Goal: Transaction & Acquisition: Purchase product/service

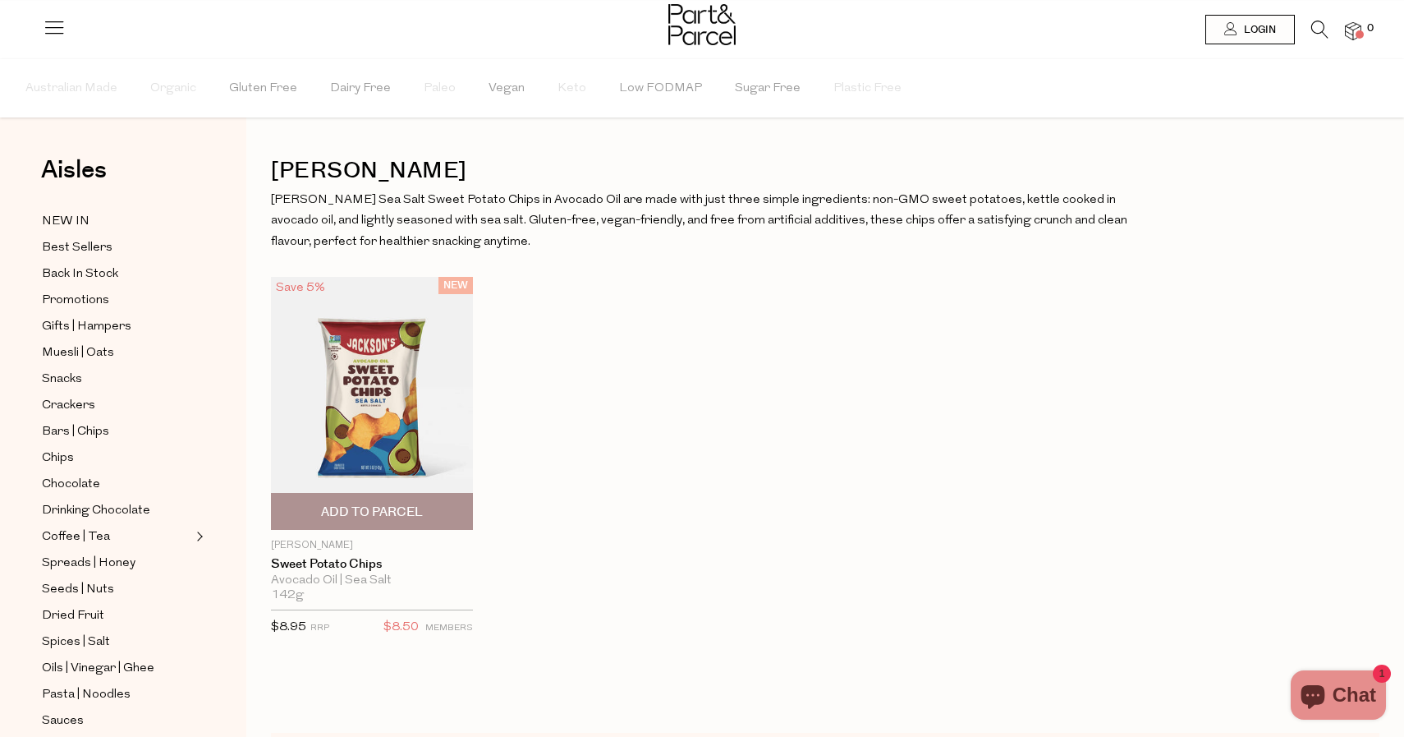
click at [424, 407] on img at bounding box center [372, 403] width 202 height 253
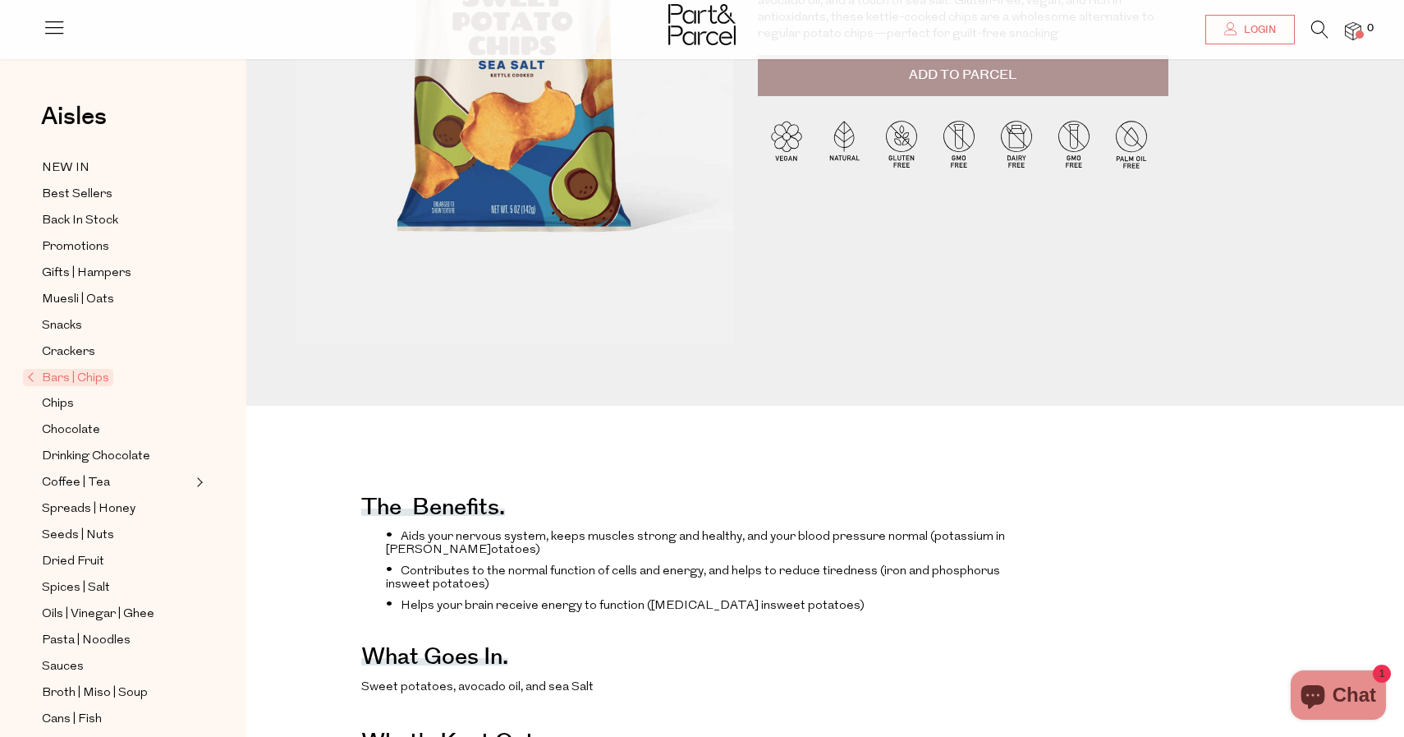
scroll to position [101, 0]
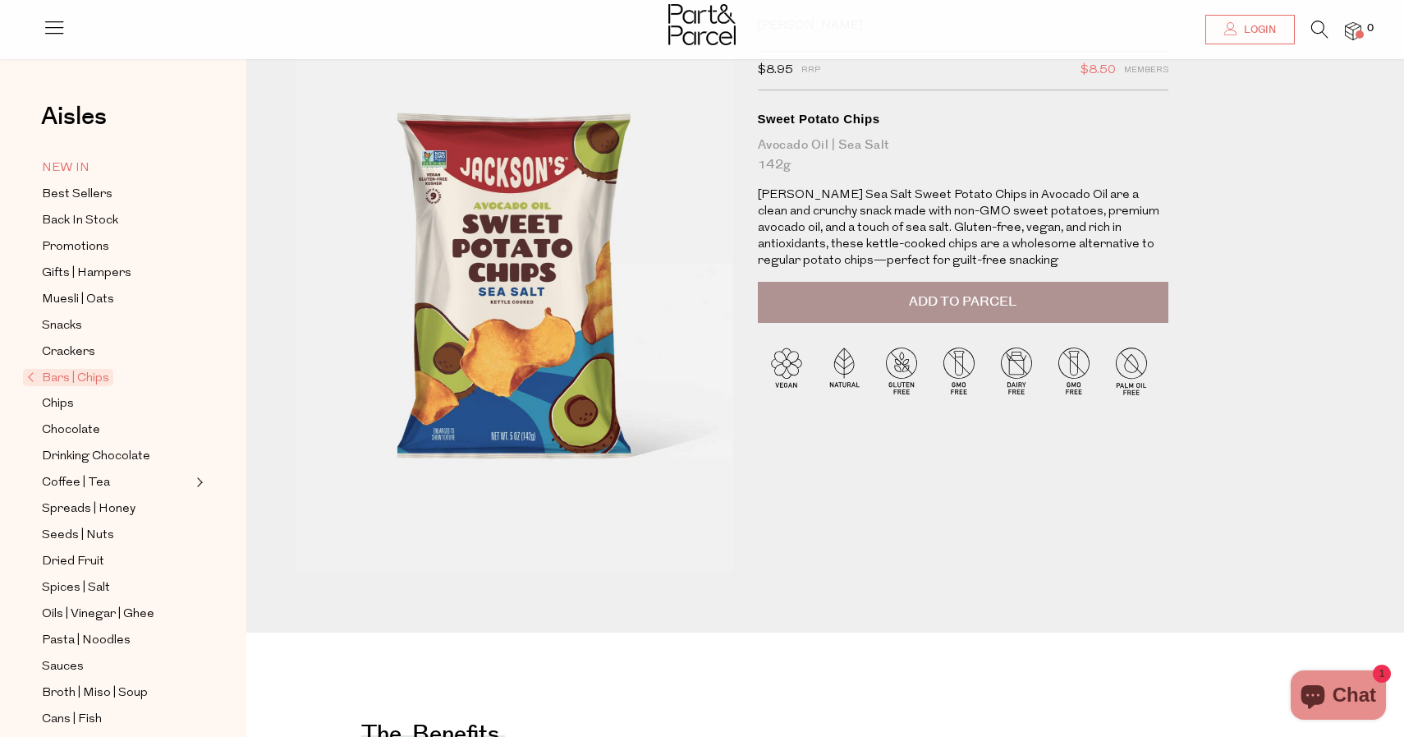
click at [78, 164] on span "NEW IN" at bounding box center [66, 169] width 48 height 20
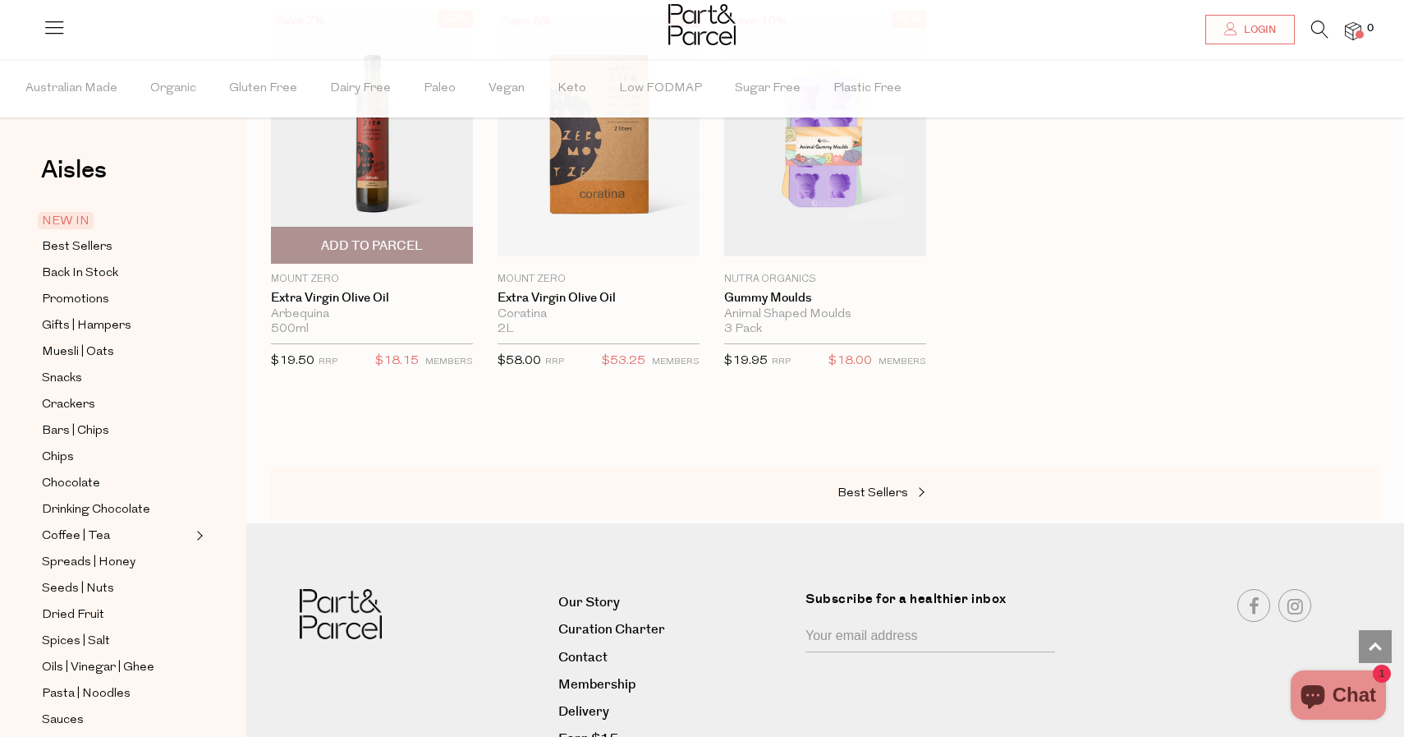
scroll to position [1440, 0]
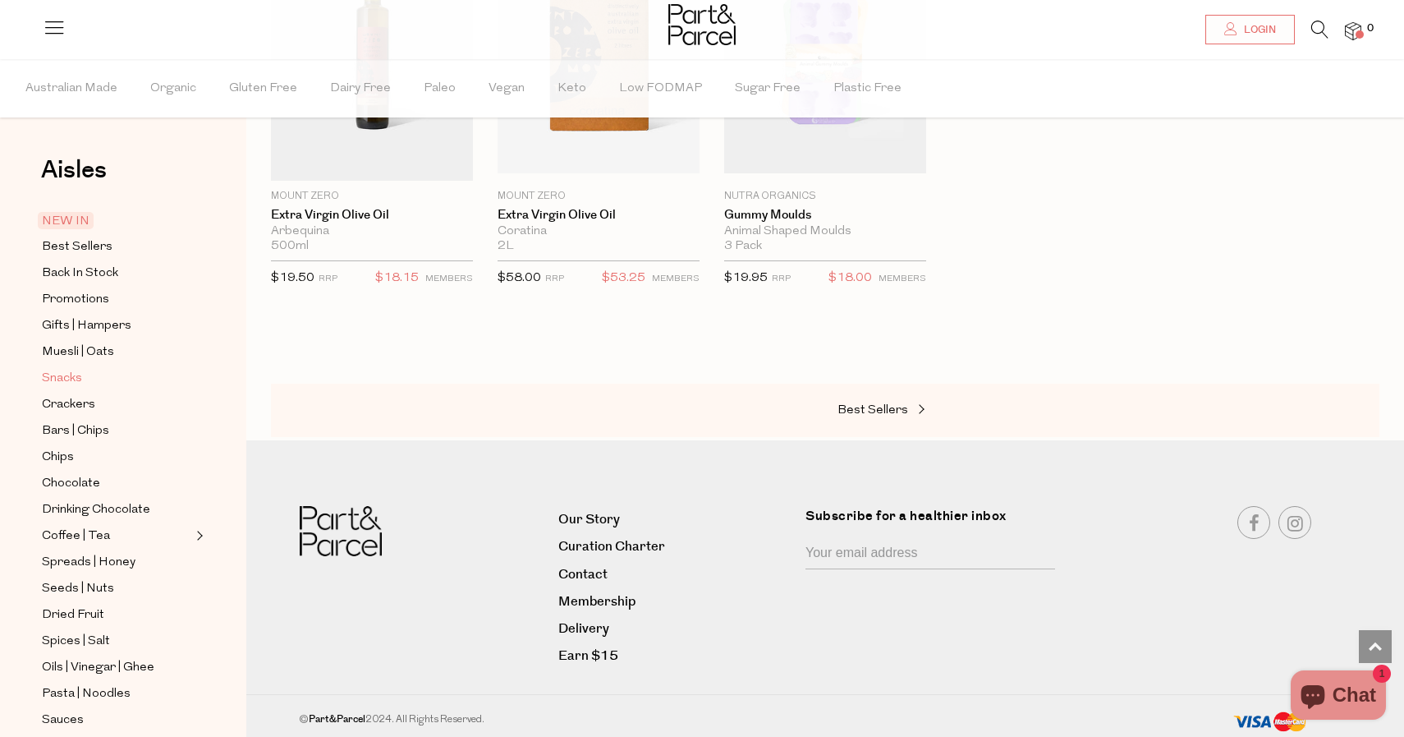
click at [72, 378] on span "Snacks" at bounding box center [62, 379] width 40 height 20
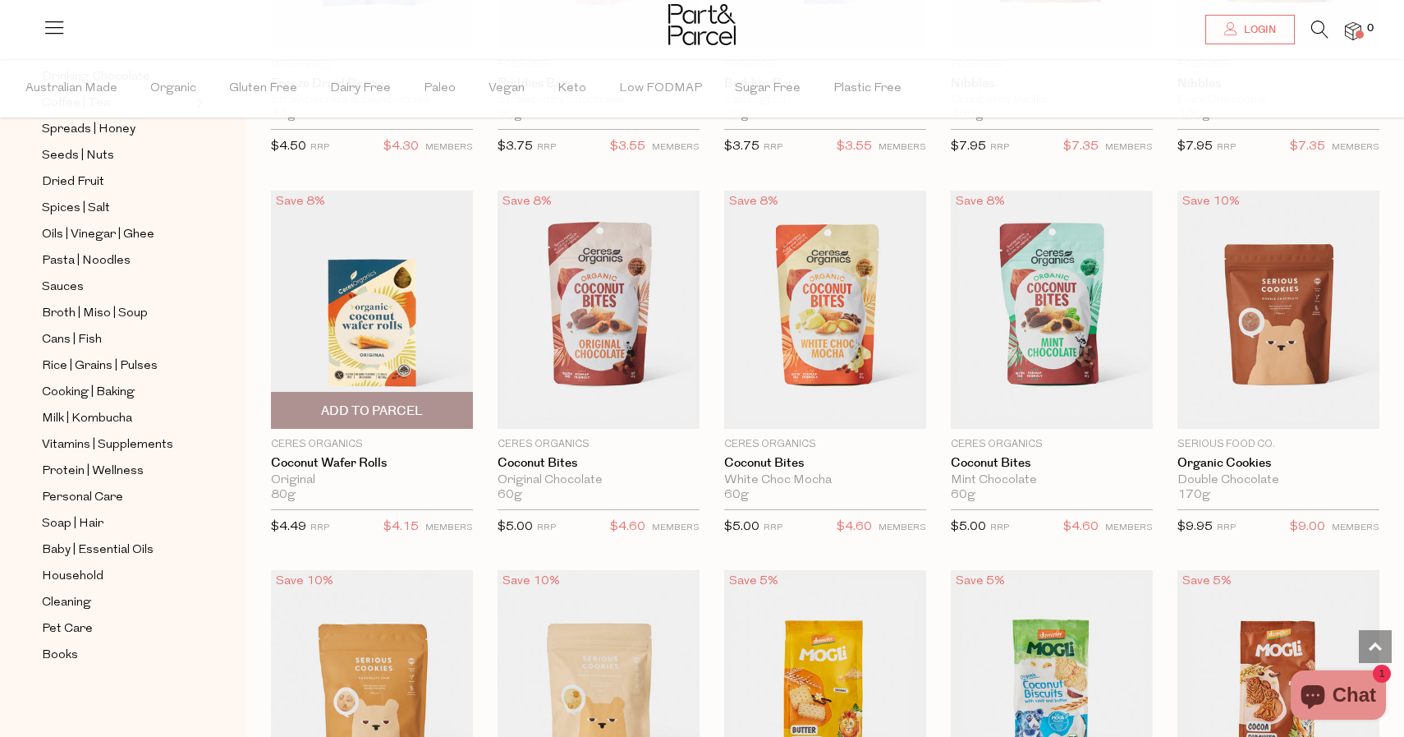
scroll to position [2341, 0]
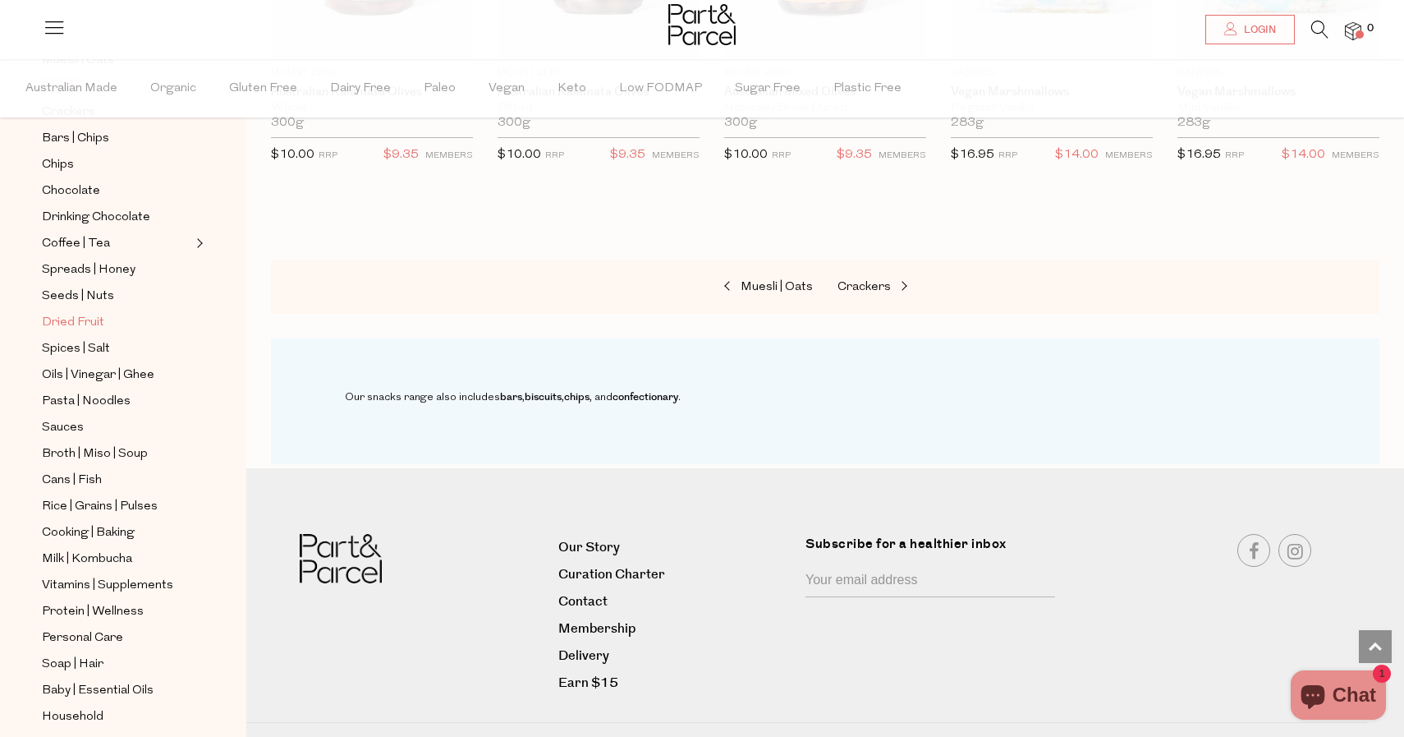
scroll to position [214, 0]
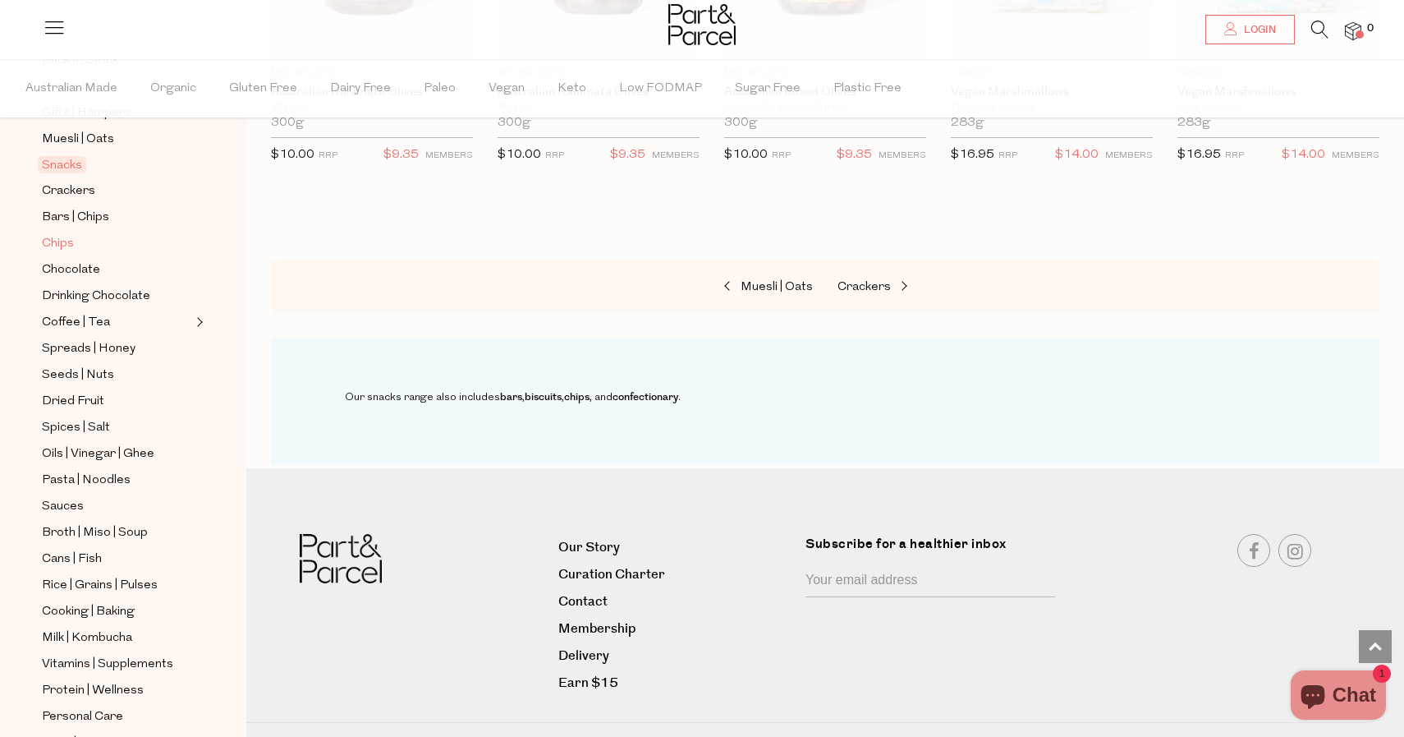
click at [60, 237] on span "Chips" at bounding box center [58, 244] width 32 height 20
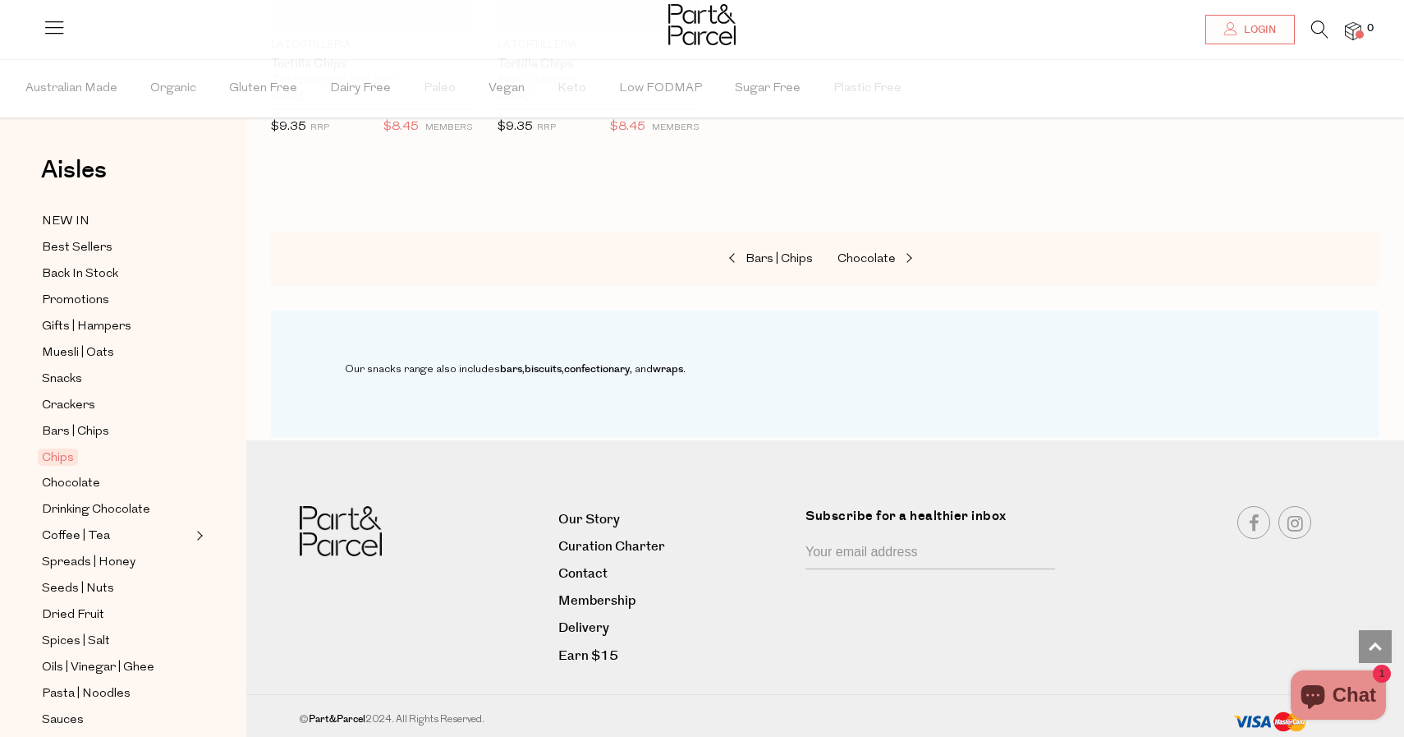
scroll to position [1604, 0]
click at [92, 427] on span "Bars | Chips" at bounding box center [75, 432] width 67 height 20
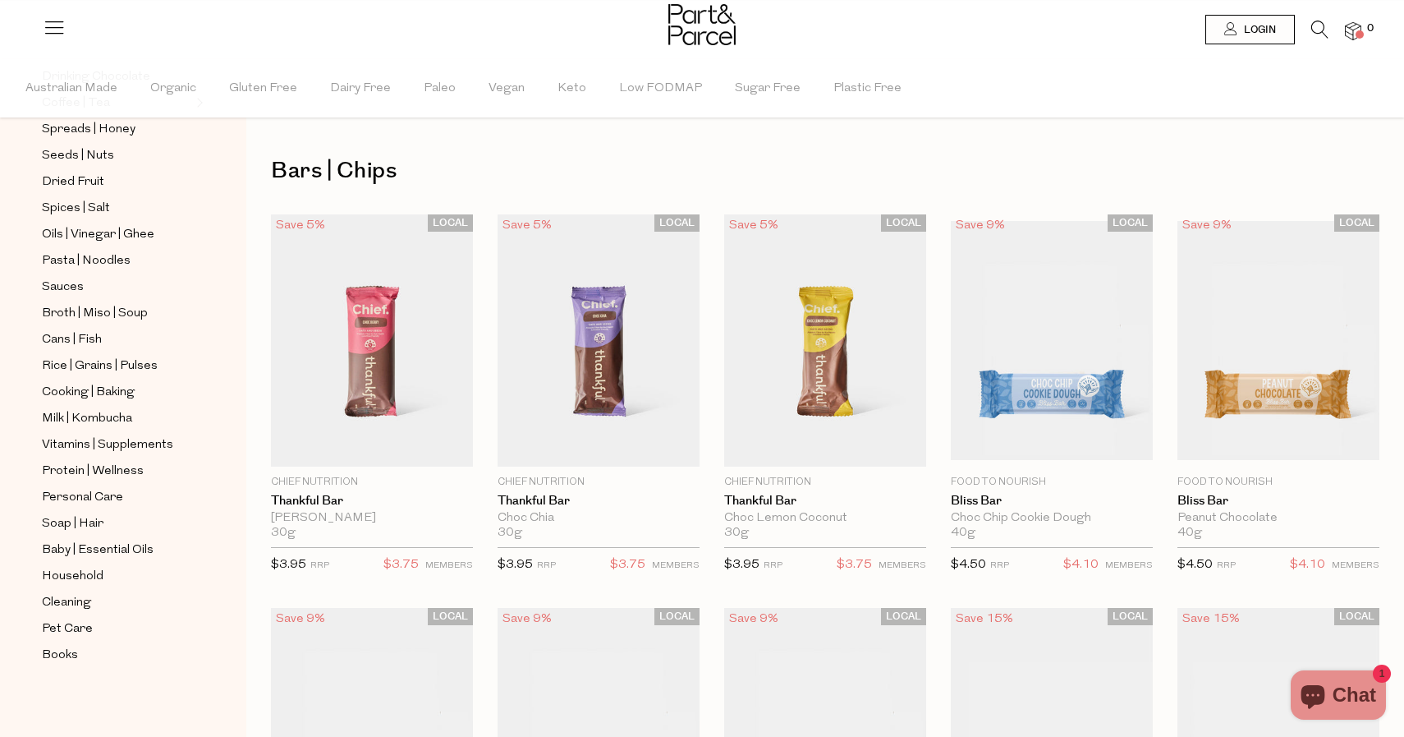
scroll to position [433, 0]
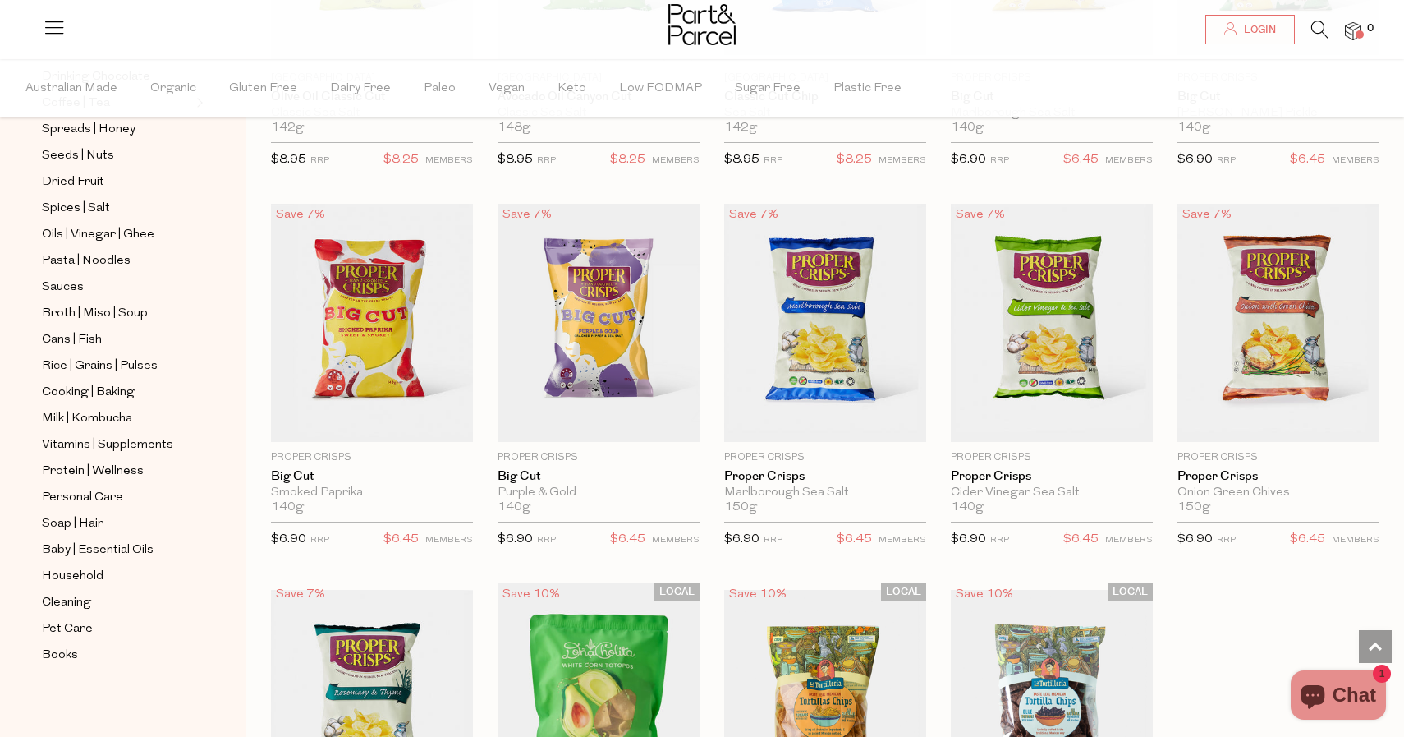
scroll to position [4630, 0]
